Goal: Task Accomplishment & Management: Manage account settings

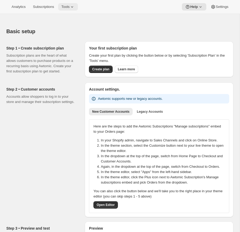
click at [72, 10] on button "Tools" at bounding box center [68, 6] width 20 height 7
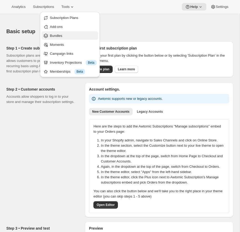
click at [64, 37] on span "Bundles" at bounding box center [73, 35] width 47 height 5
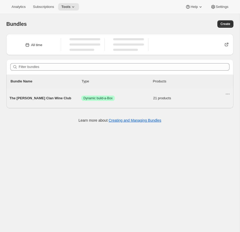
click at [121, 103] on div "The [PERSON_NAME] Clan Wine Club Success Dynamic build-a-Box 21 products" at bounding box center [117, 98] width 216 height 14
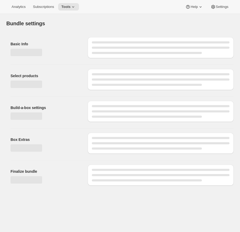
type input "The [PERSON_NAME] Clan Wine Club"
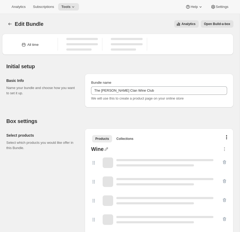
click at [224, 25] on span "Open Build-a-box" at bounding box center [217, 24] width 26 height 4
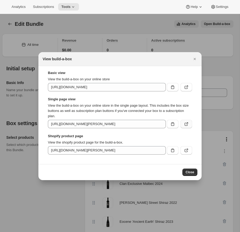
click at [187, 125] on icon ":r3t:" at bounding box center [186, 123] width 5 height 5
